Goal: Task Accomplishment & Management: Manage account settings

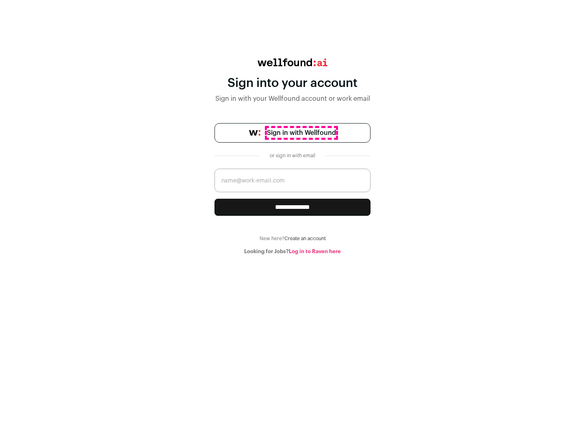
click at [301, 133] on span "Sign in with Wellfound" at bounding box center [301, 133] width 69 height 10
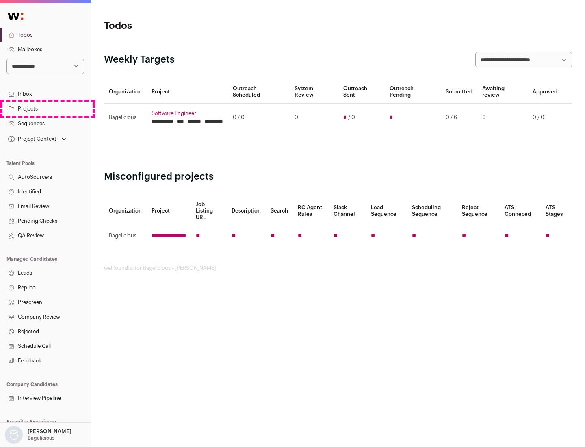
click at [45, 108] on link "Projects" at bounding box center [45, 109] width 91 height 15
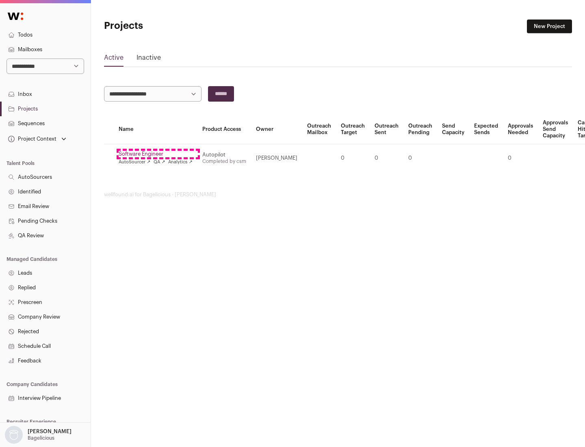
click at [158, 154] on link "Software Engineer" at bounding box center [156, 154] width 74 height 6
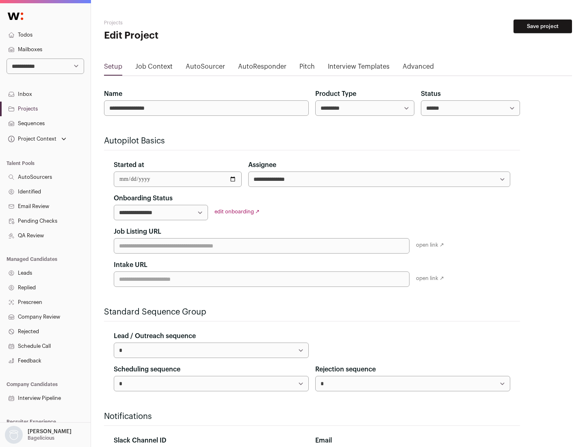
click at [543, 26] on button "Save project" at bounding box center [542, 26] width 58 height 14
